Goal: Task Accomplishment & Management: Use online tool/utility

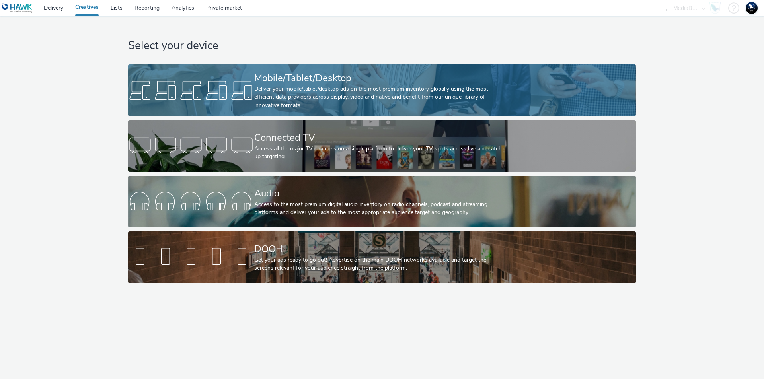
click at [354, 86] on div "Deliver your mobile/tablet/desktop ads on the most premium inventory globally u…" at bounding box center [380, 97] width 252 height 24
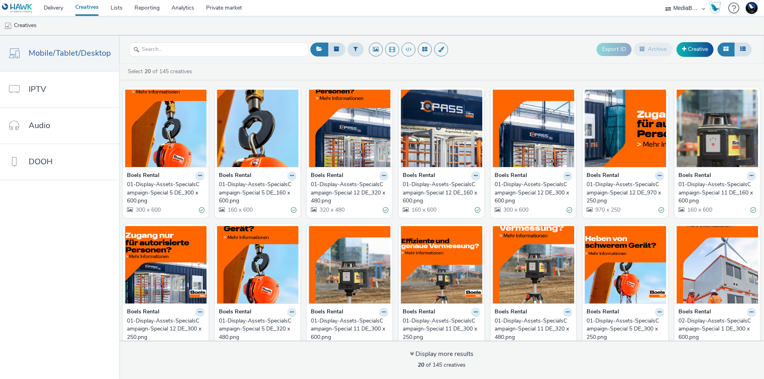
click at [691, 12] on select "75 Media A8 Media Group ABI Media Abkom AB Abovo Ace & Tate Ad-on Media Nordic …" at bounding box center [686, 8] width 48 height 16
select select "ac009755-aa48-4799-8050-7a339a378eb8"
click at [662, 0] on select "75 Media A8 Media Group ABI Media Abkom AB Abovo Ace & Tate Ad-on Media Nordic …" at bounding box center [686, 8] width 48 height 16
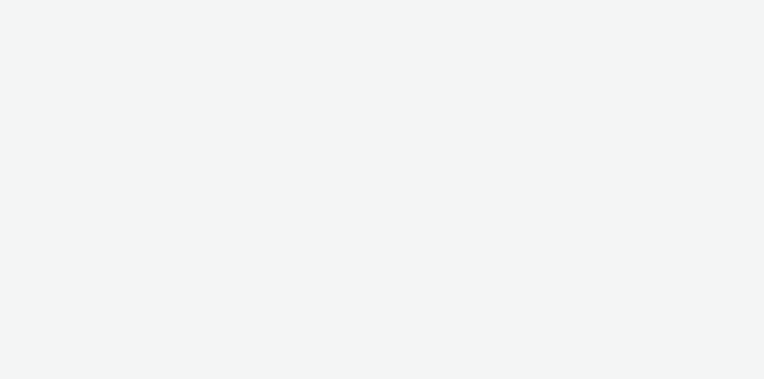
select select "ac009755-aa48-4799-8050-7a339a378eb8"
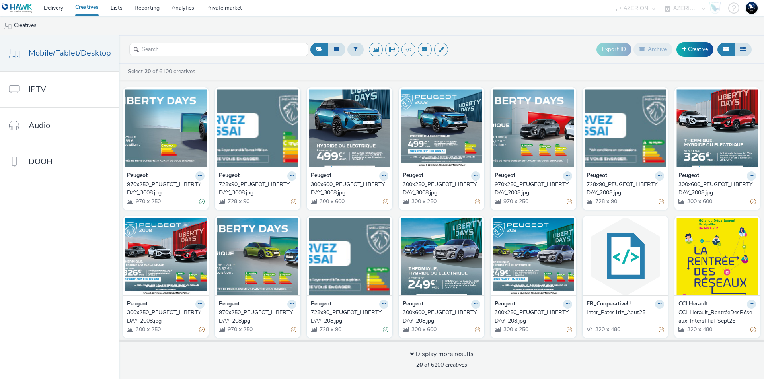
click at [680, 9] on select "AZERION AZERION APAC AZERION AUSTRIA AZERION BEL - ADEXPERTS AZERION BRAZIL AZE…" at bounding box center [686, 8] width 48 height 16
select select "a1f58486-1528-4f8c-8610-e1cdd7553bc1"
click at [662, 0] on select "AZERION AZERION APAC AZERION AUSTRIA AZERION BEL - ADEXPERTS AZERION BRAZIL AZE…" at bounding box center [686, 8] width 48 height 16
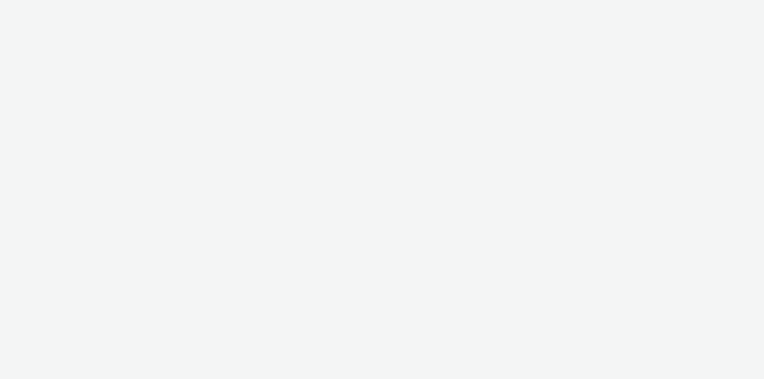
select select "ac009755-aa48-4799-8050-7a339a378eb8"
select select "a1f58486-1528-4f8c-8610-e1cdd7553bc1"
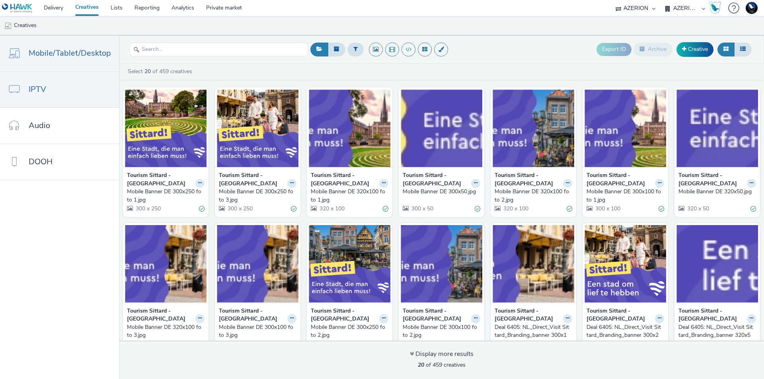
click at [35, 93] on span "IPTV" at bounding box center [38, 90] width 18 height 12
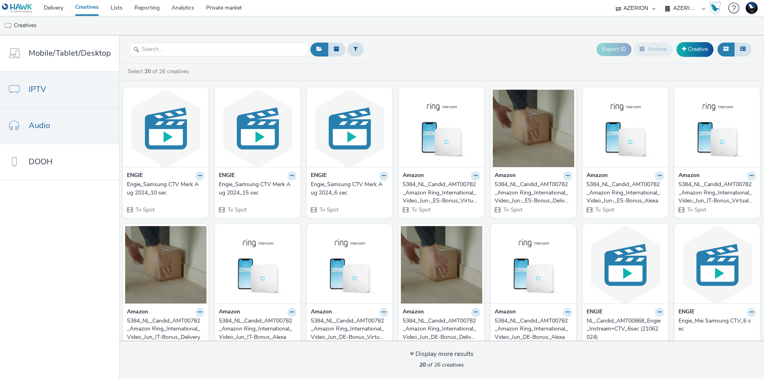
click at [66, 127] on link "Audio" at bounding box center [59, 126] width 119 height 36
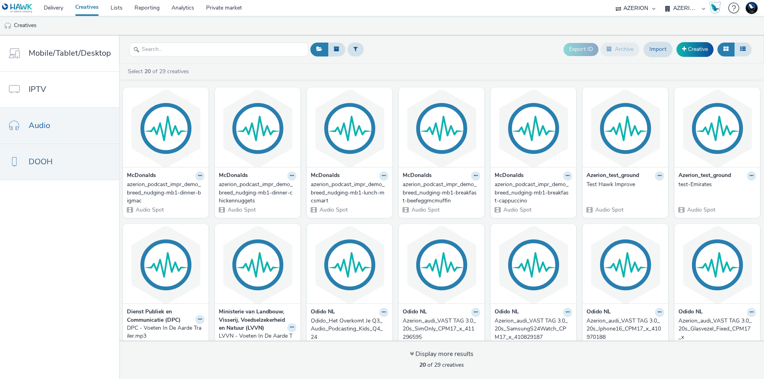
click at [61, 162] on link "DOOH" at bounding box center [59, 162] width 119 height 36
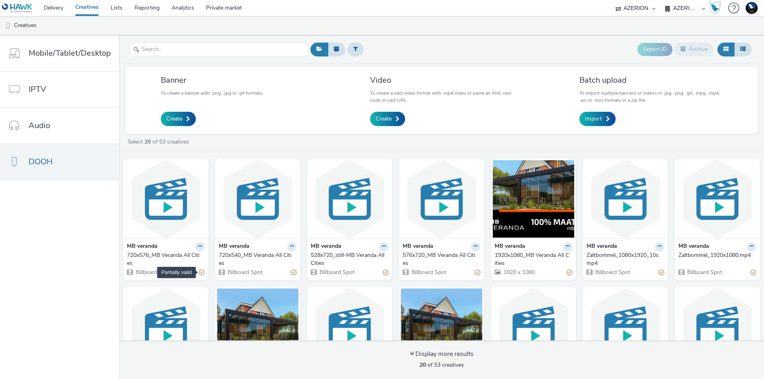
click at [199, 272] on div "Partially valid" at bounding box center [202, 272] width 6 height 8
click at [615, 254] on div "Zaltbommel_1080x1920_10s.mp4" at bounding box center [624, 260] width 74 height 16
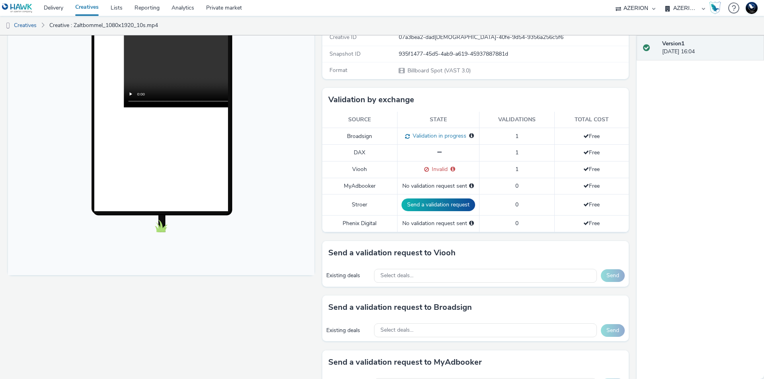
scroll to position [159, 0]
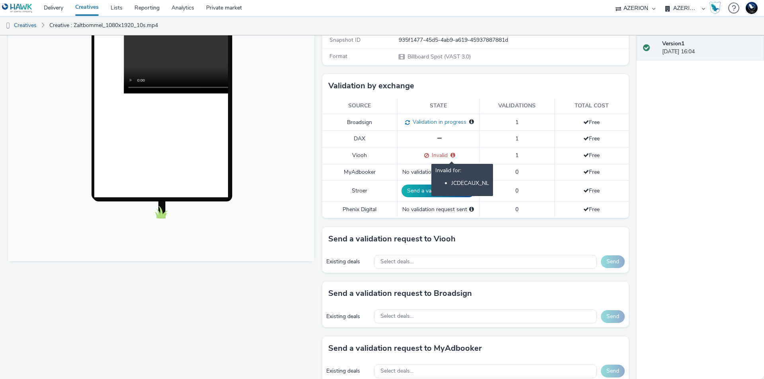
click at [448, 153] on span "Invalid for: JCDECAUX_NL" at bounding box center [452, 156] width 8 height 8
click at [422, 154] on span at bounding box center [426, 156] width 8 height 8
click at [248, 306] on div "Fullscreen" at bounding box center [163, 273] width 311 height 676
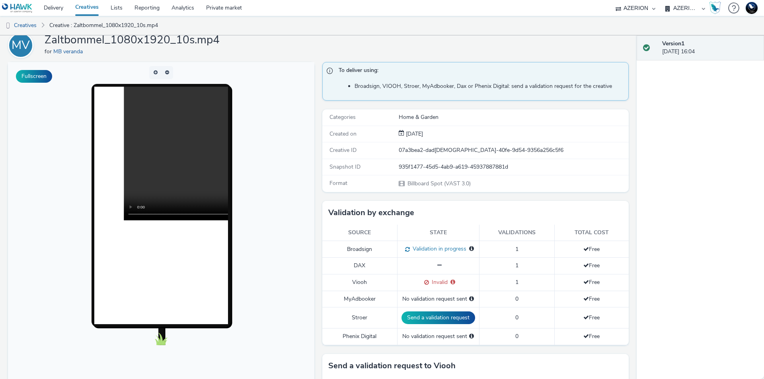
scroll to position [0, 0]
